Goal: Information Seeking & Learning: Learn about a topic

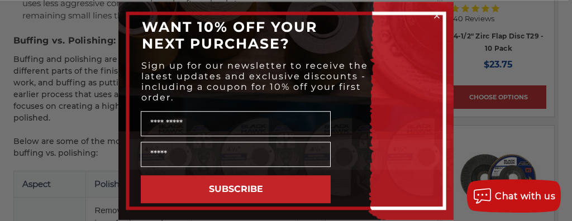
scroll to position [1173, 0]
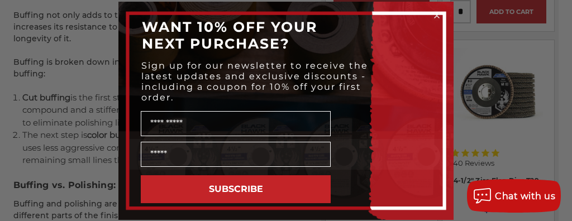
click at [492, 77] on div "Close dialog WANT 10% OFF YOUR NEXT PURCHASE? Sign up for our newsletter to rec…" at bounding box center [286, 110] width 572 height 221
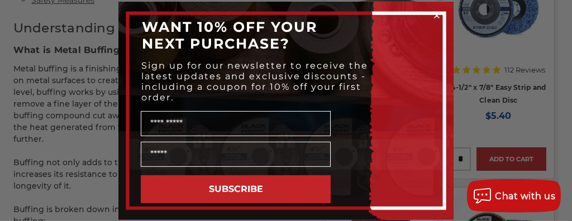
scroll to position [1026, 0]
click at [440, 11] on circle "Close dialog" at bounding box center [437, 15] width 11 height 11
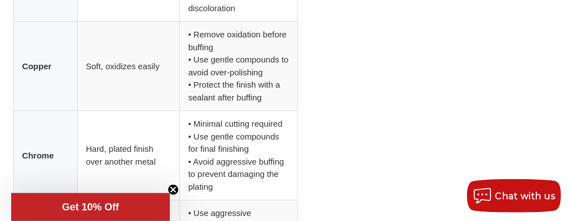
scroll to position [2860, 0]
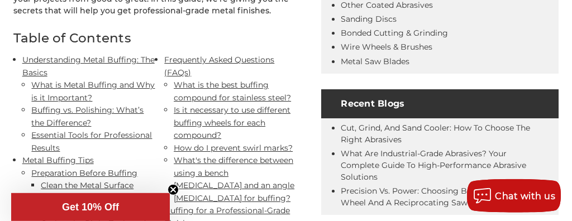
scroll to position [513, 0]
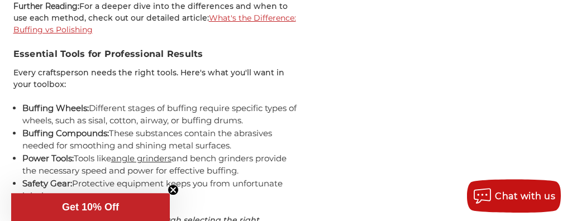
scroll to position [1927, 0]
